Goal: Information Seeking & Learning: Learn about a topic

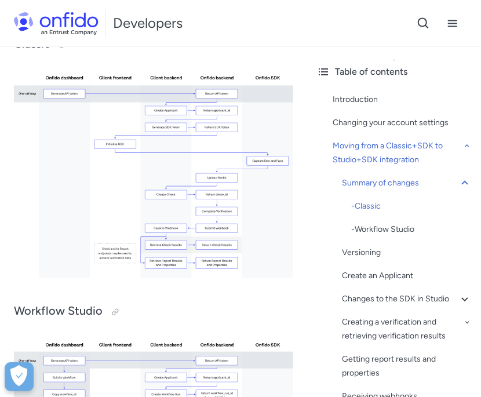
scroll to position [2556, 0]
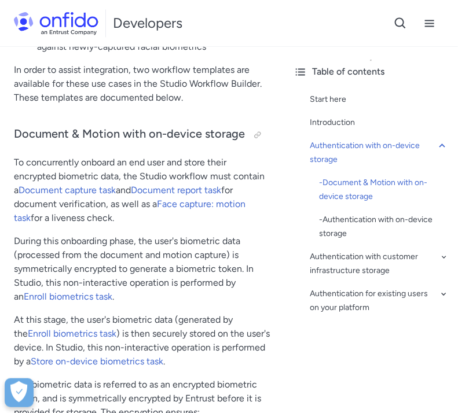
scroll to position [576, 0]
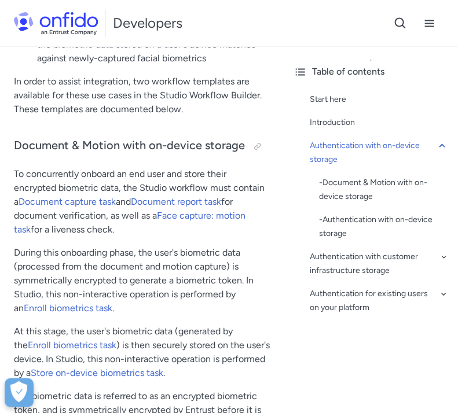
click at [357, 361] on div "Table of contents Start here Introduction Authentication with on-device storage…" at bounding box center [371, 229] width 174 height 367
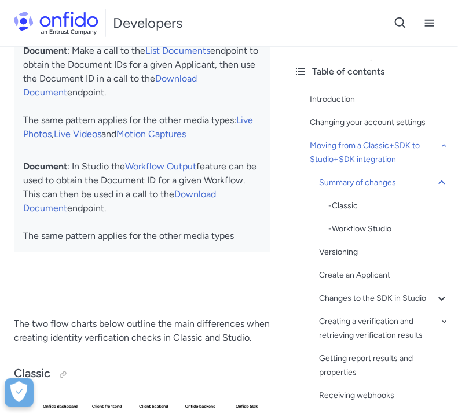
scroll to position [2458, 0]
